Goal: Task Accomplishment & Management: Complete application form

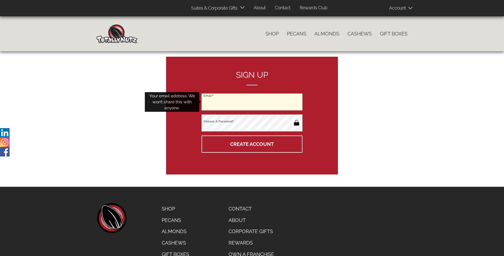
click at [252, 102] on input "Email" at bounding box center [252, 102] width 101 height 17
type input "serioustruckingllc@gmail.com"
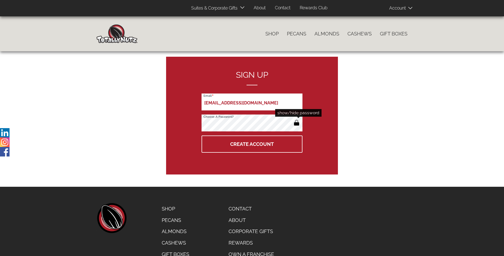
click at [297, 123] on button "button" at bounding box center [296, 123] width 9 height 9
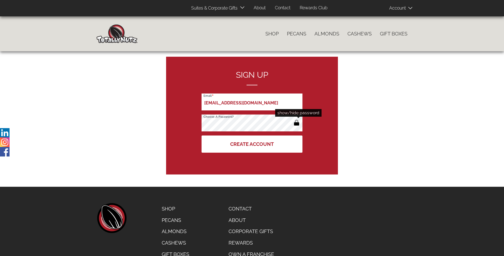
click at [252, 144] on button "Create Account" at bounding box center [252, 144] width 101 height 17
